Goal: Book appointment/travel/reservation

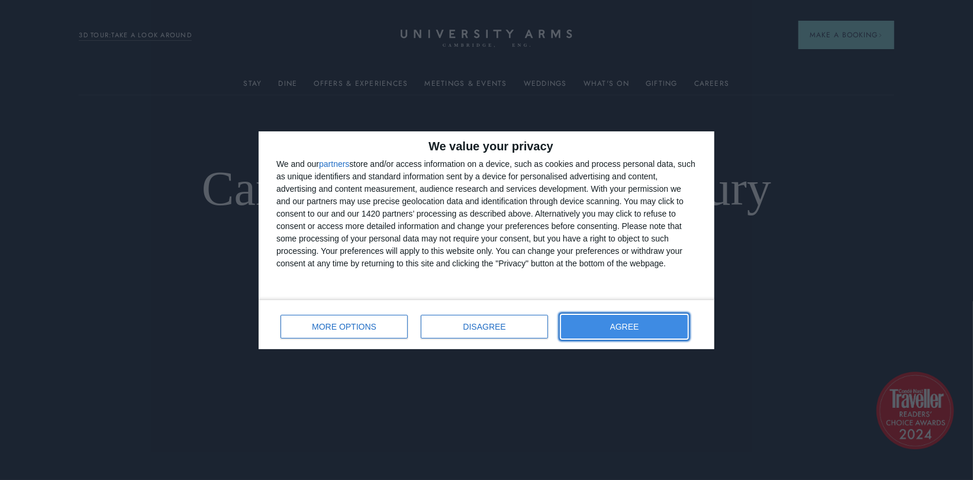
click at [631, 326] on span "AGREE" at bounding box center [624, 327] width 29 height 8
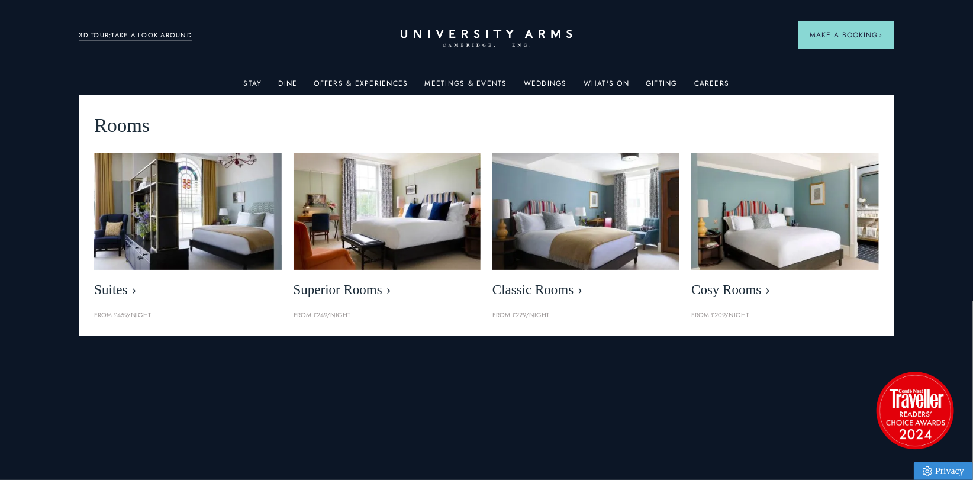
click at [253, 85] on link "Stay" at bounding box center [253, 86] width 18 height 15
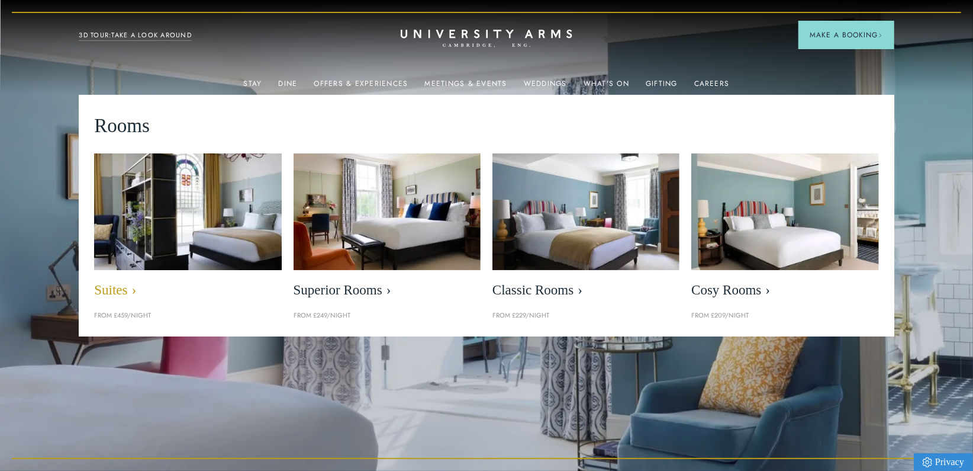
click at [236, 240] on img at bounding box center [187, 211] width 215 height 134
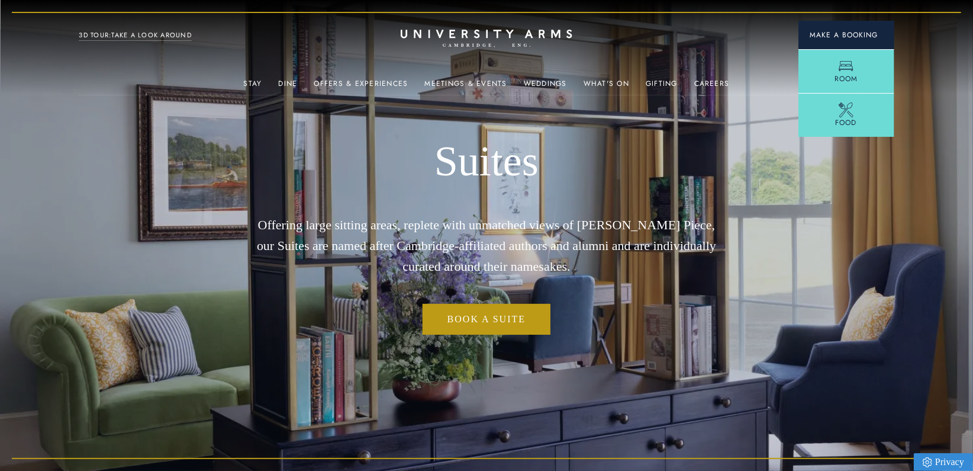
click at [867, 25] on button "Make a Booking" at bounding box center [846, 35] width 96 height 28
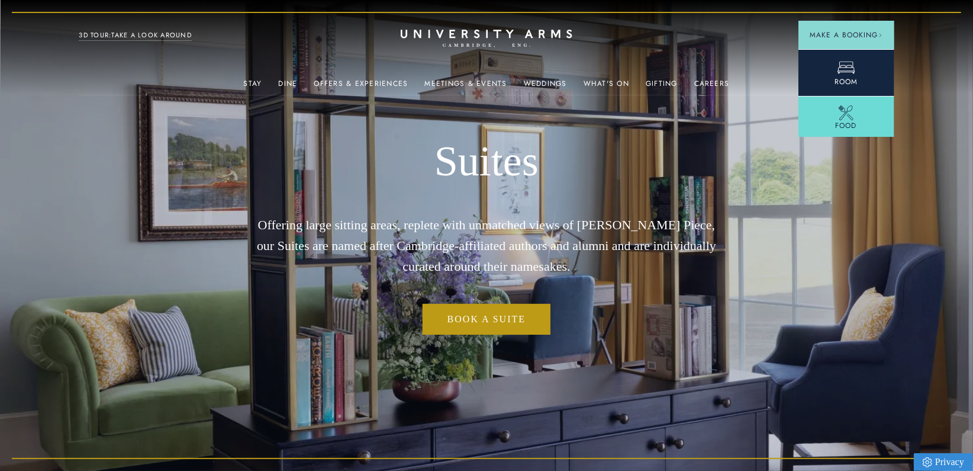
click at [846, 80] on span "Room" at bounding box center [845, 81] width 23 height 11
